Goal: Information Seeking & Learning: Learn about a topic

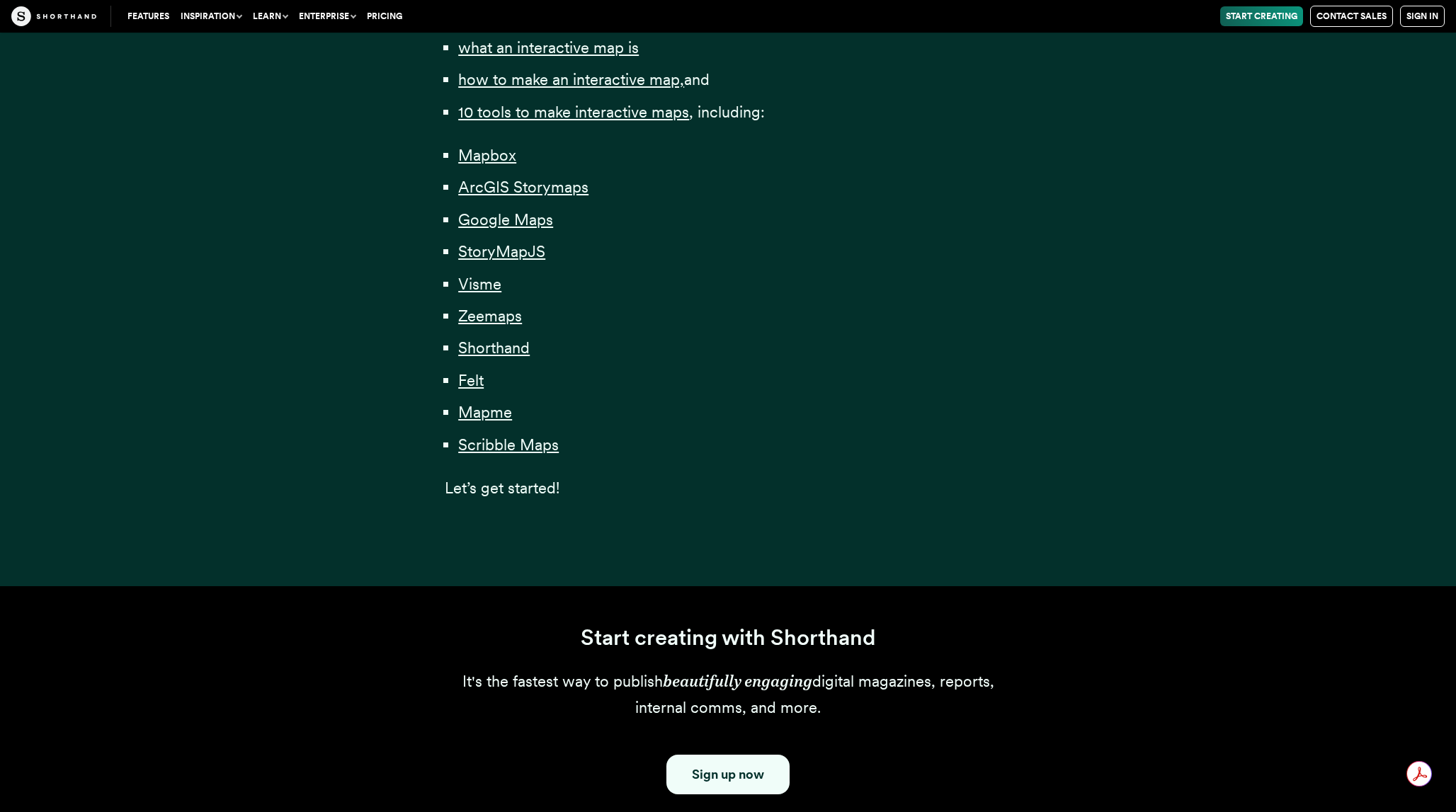
scroll to position [1004, 0]
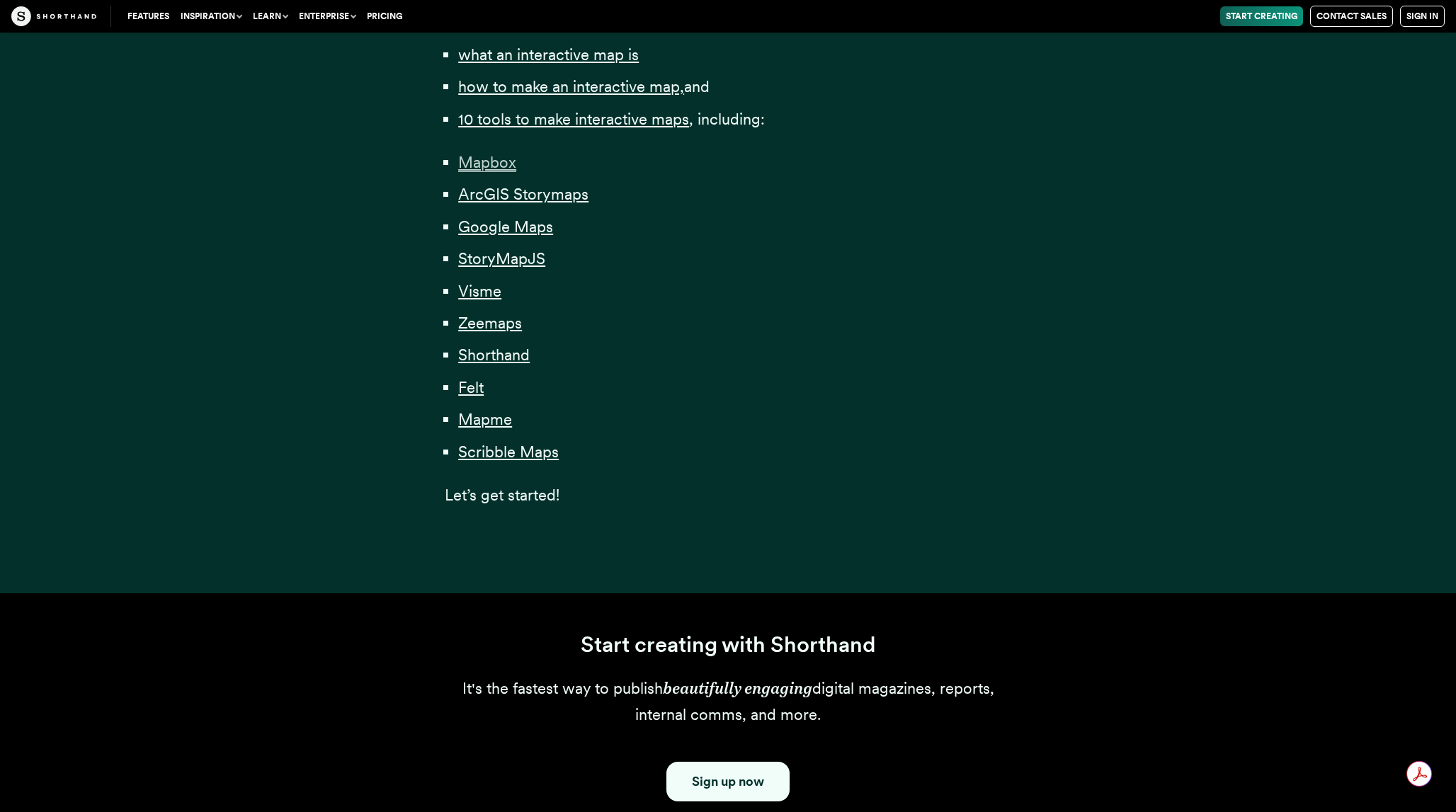
click at [502, 166] on span "Mapbox" at bounding box center [487, 162] width 58 height 19
click at [512, 262] on span "StoryMapJS" at bounding box center [502, 258] width 87 height 19
click at [497, 324] on span "Zeemaps" at bounding box center [490, 323] width 64 height 19
click at [480, 289] on span "Visme" at bounding box center [480, 291] width 43 height 19
click at [488, 218] on span "Google Maps" at bounding box center [506, 227] width 95 height 19
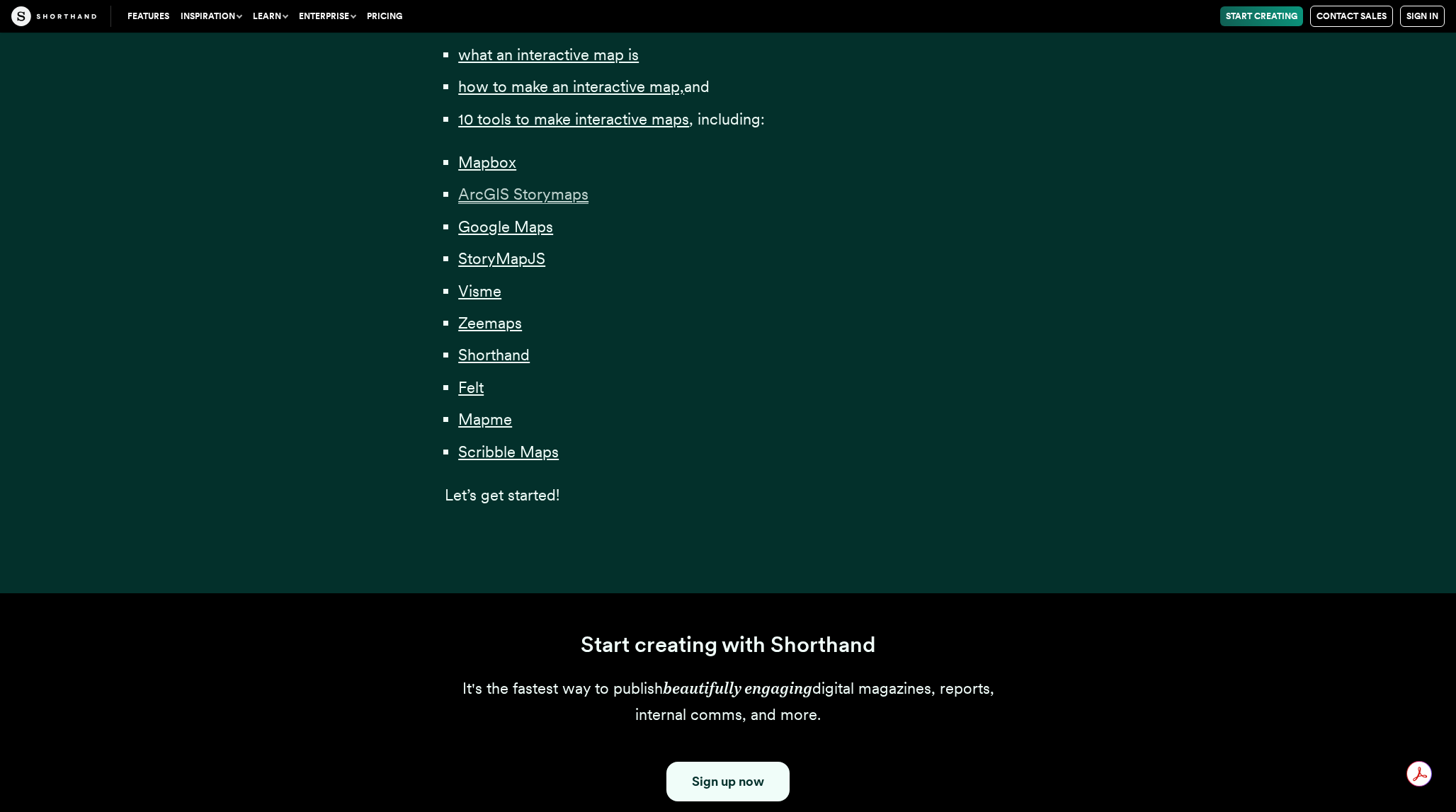
click at [492, 201] on span "ArcGIS Storymaps" at bounding box center [524, 194] width 131 height 19
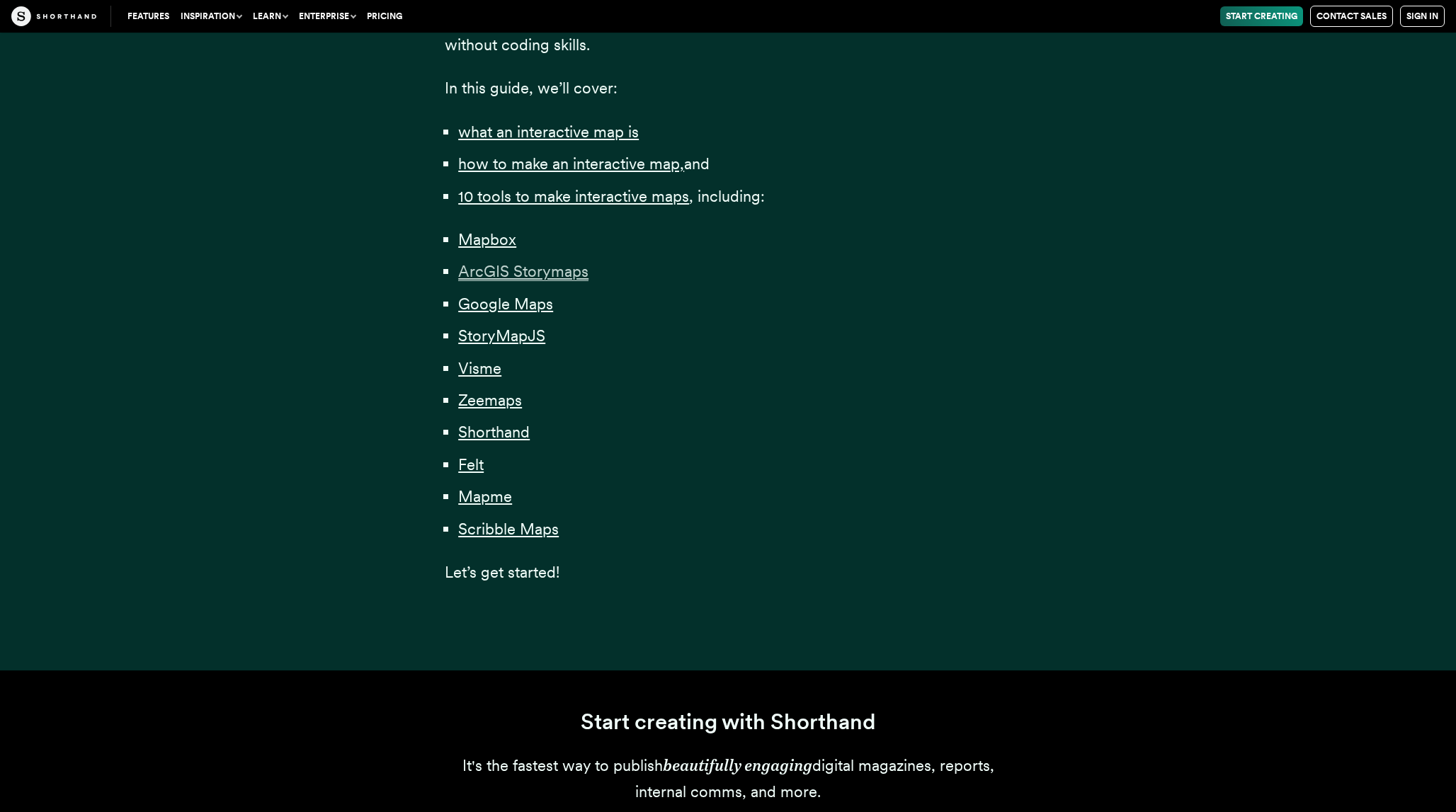
scroll to position [922, 0]
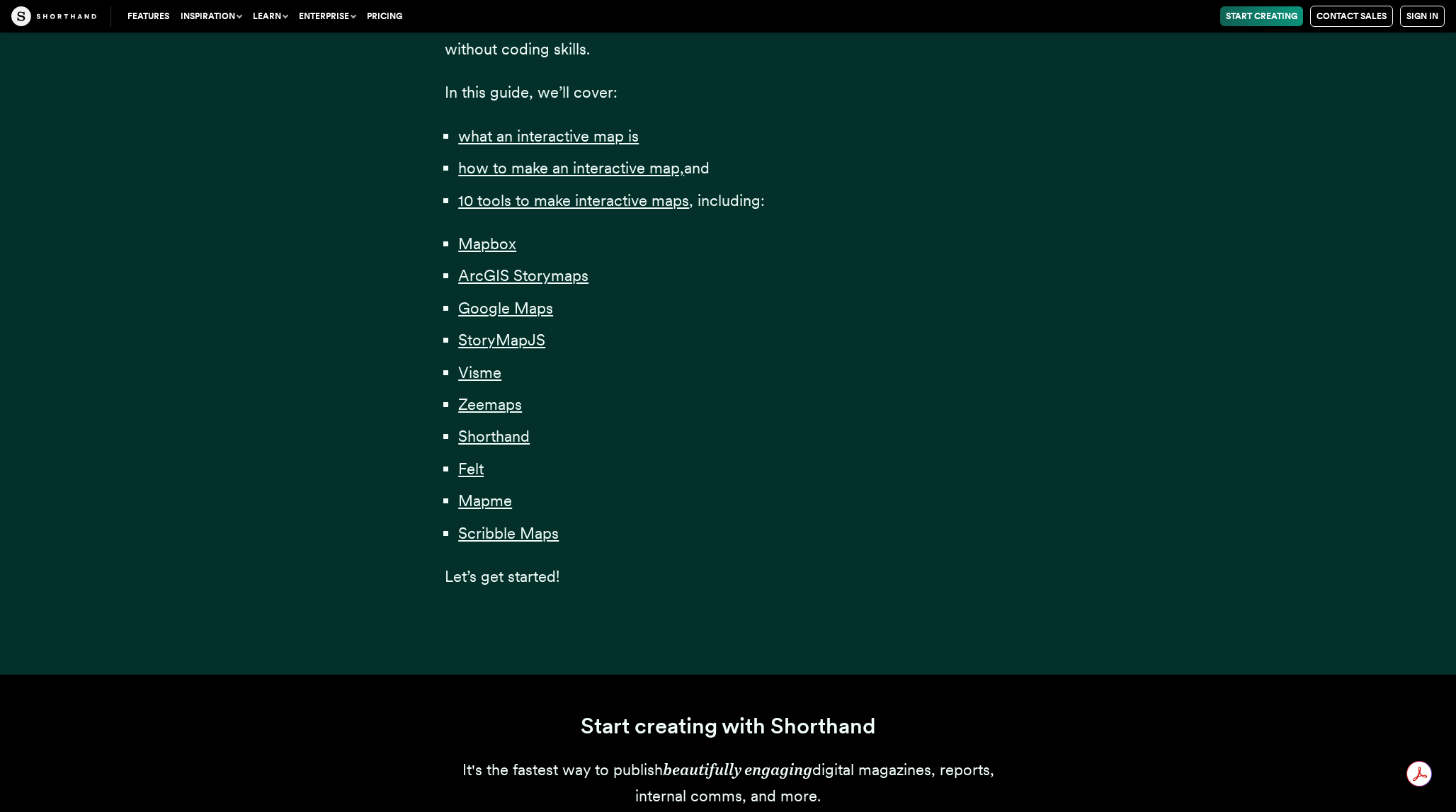
click at [1264, 512] on div "Content professionals — from journalists to marketers — have long understood th…" at bounding box center [728, 95] width 1246 height 1158
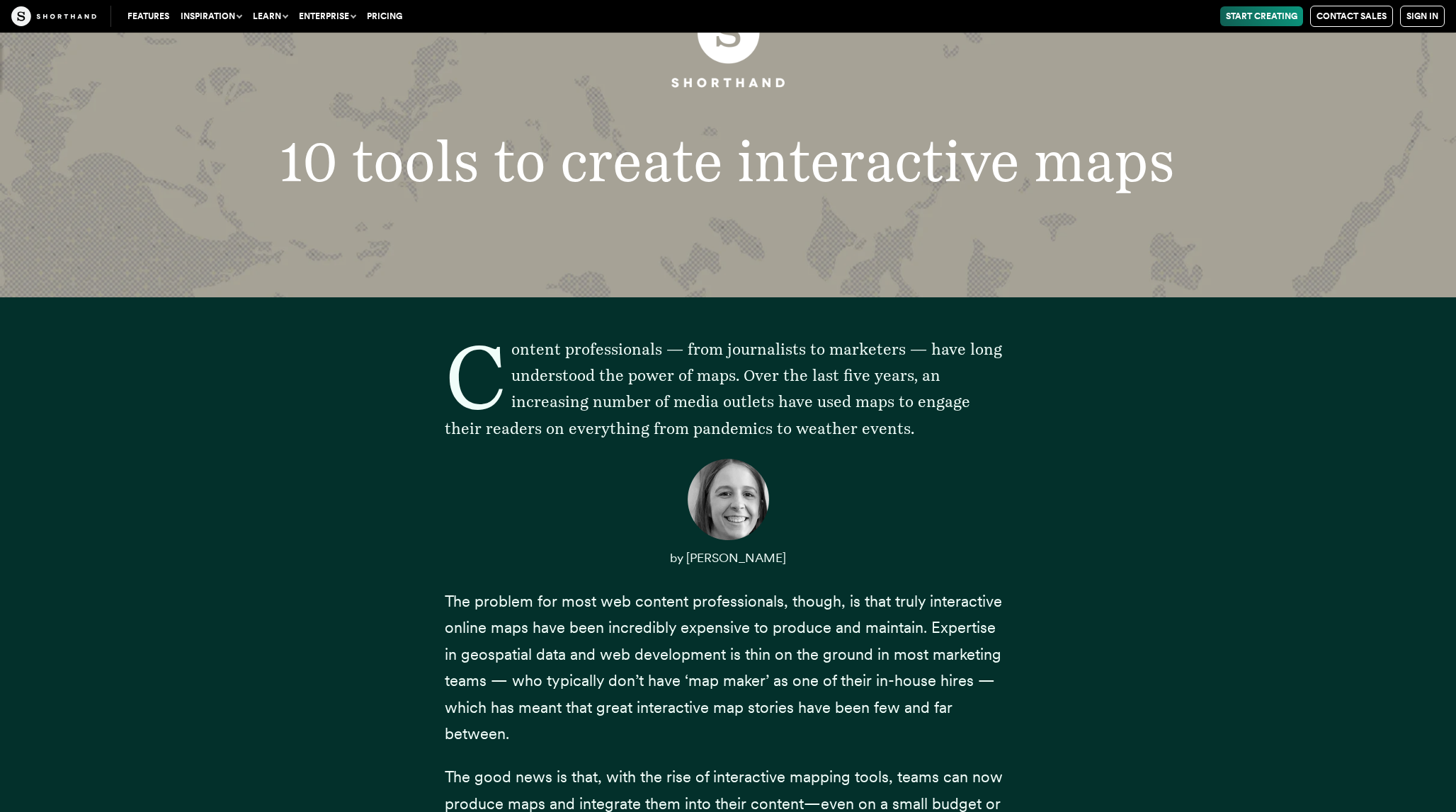
scroll to position [134, 0]
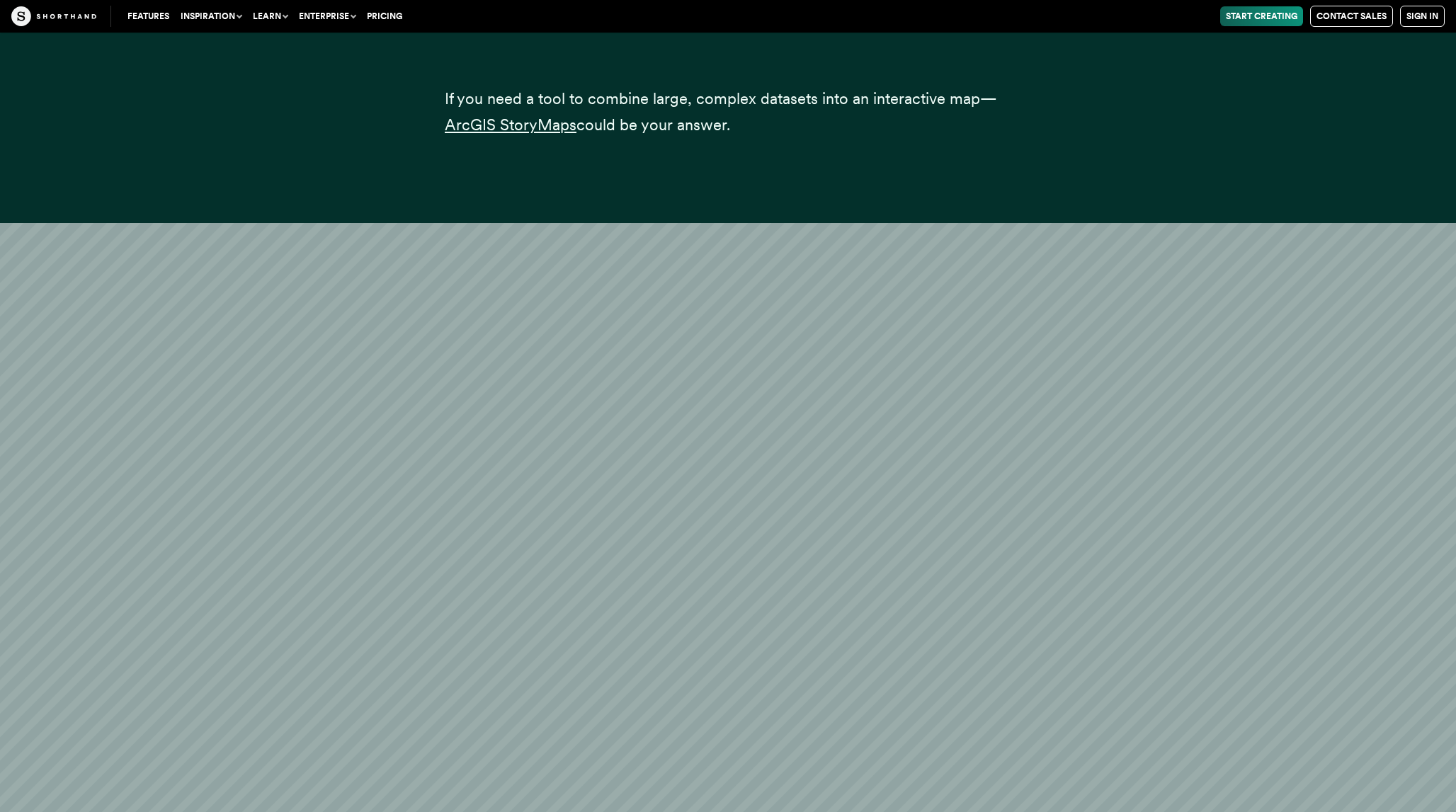
scroll to position [9274, 0]
